Goal: Task Accomplishment & Management: Manage account settings

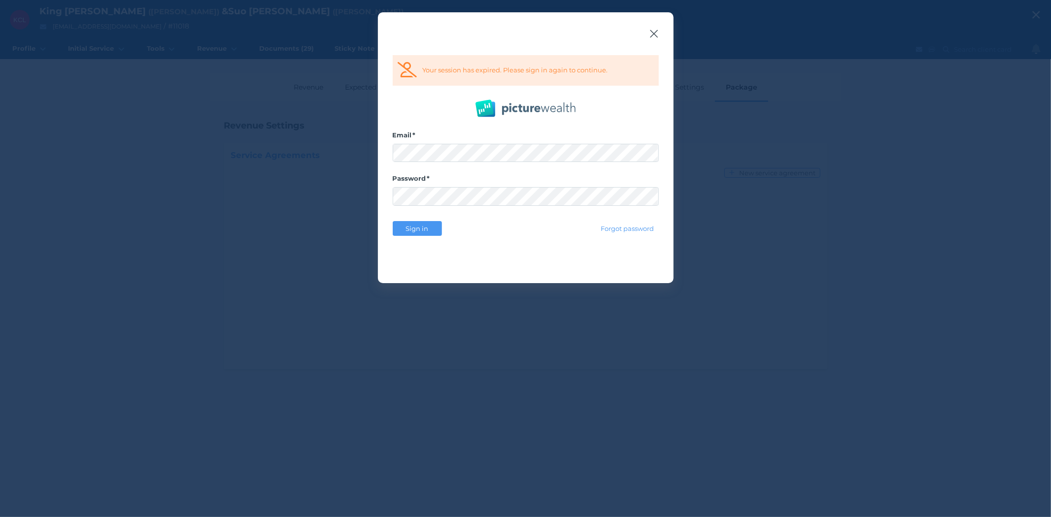
click at [651, 33] on icon "button" at bounding box center [653, 34] width 9 height 12
click at [652, 33] on icon "button" at bounding box center [654, 34] width 8 height 8
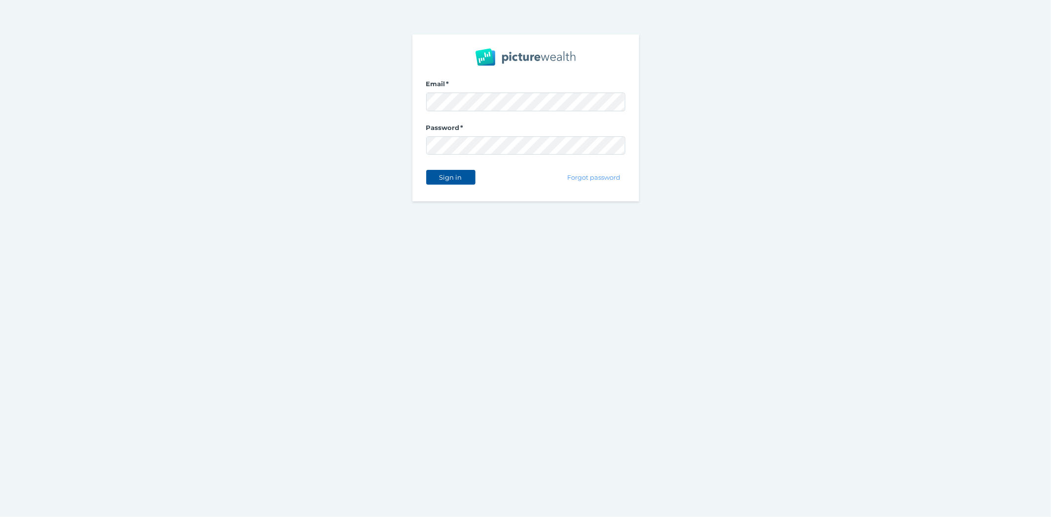
click at [446, 176] on span "Sign in" at bounding box center [450, 177] width 31 height 8
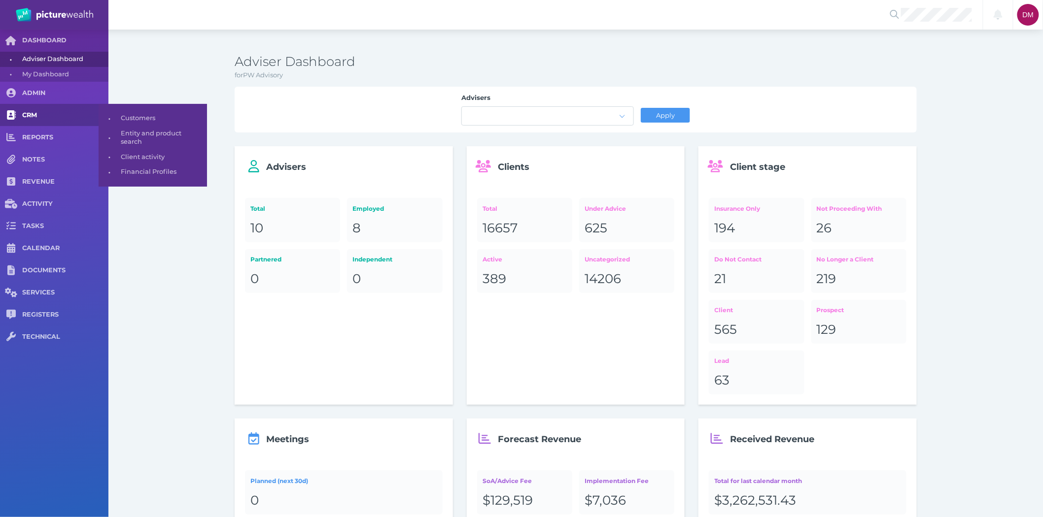
click at [29, 117] on span "CRM" at bounding box center [65, 115] width 86 height 8
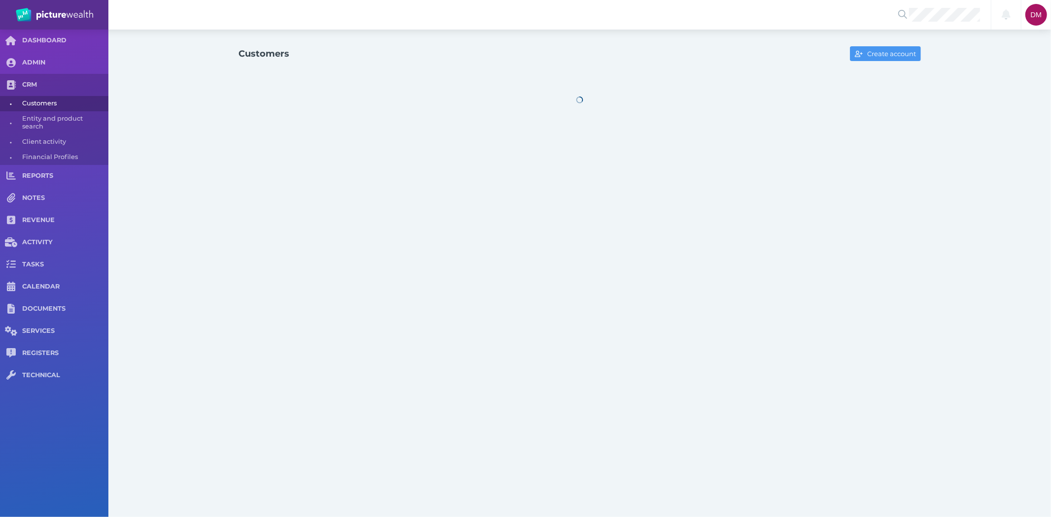
select select "25"
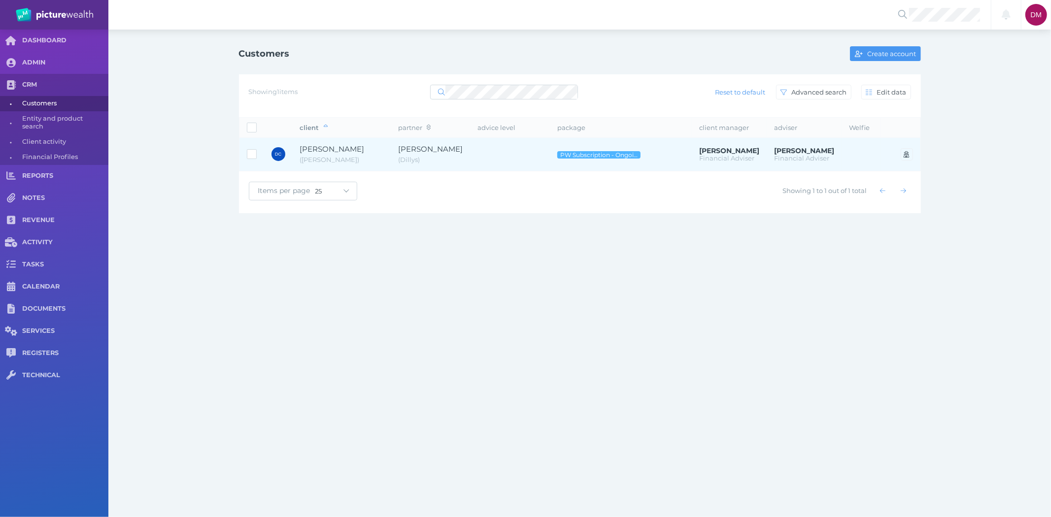
click at [334, 151] on span "[PERSON_NAME]" at bounding box center [332, 148] width 65 height 9
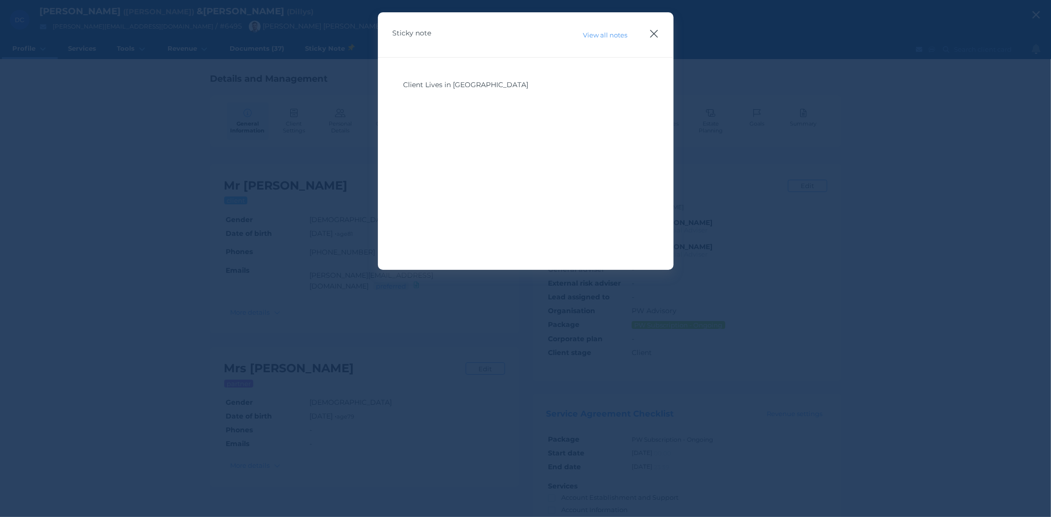
click at [649, 33] on div "Sticky note View all notes" at bounding box center [526, 34] width 296 height 45
click at [653, 35] on icon "button" at bounding box center [653, 34] width 9 height 12
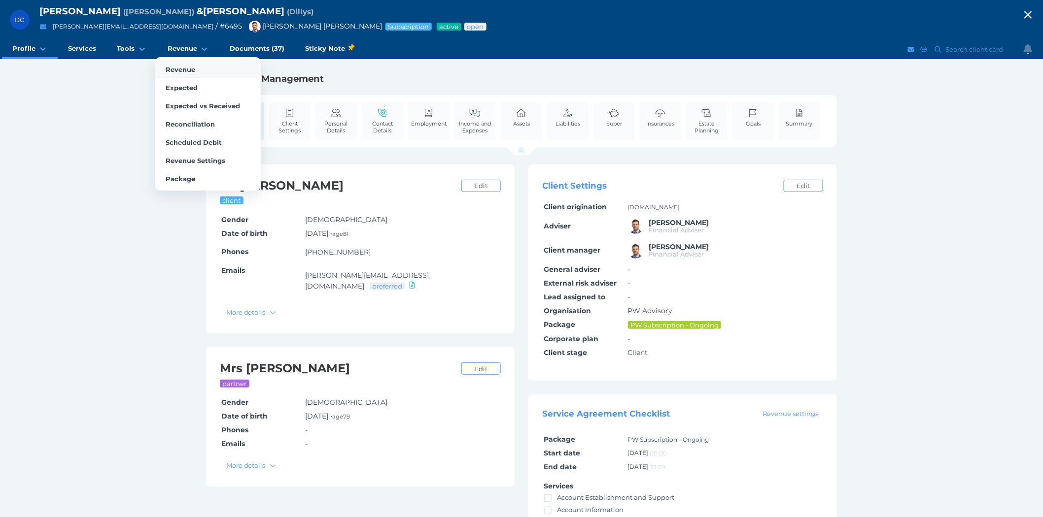
click at [184, 68] on span "Revenue" at bounding box center [181, 70] width 30 height 8
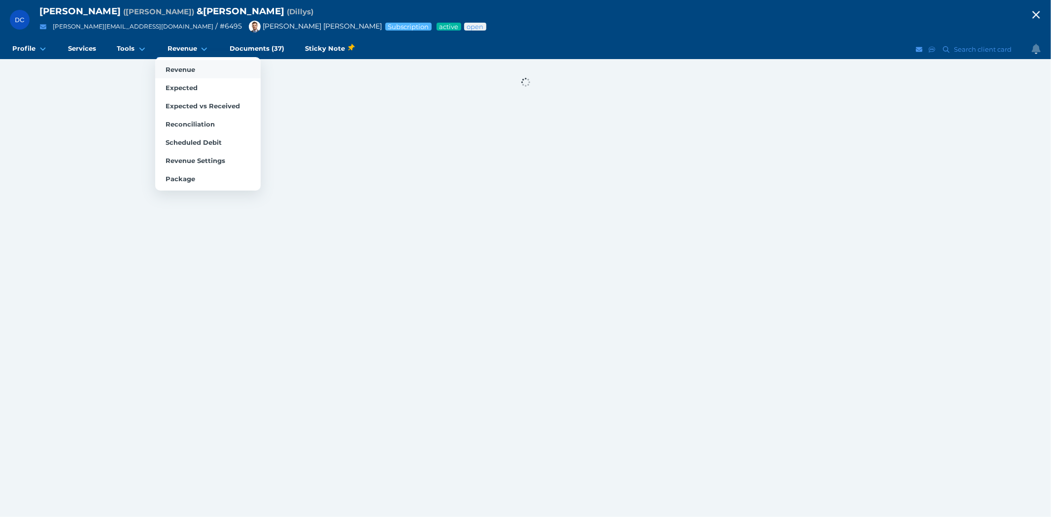
select select "25"
